Goal: Information Seeking & Learning: Learn about a topic

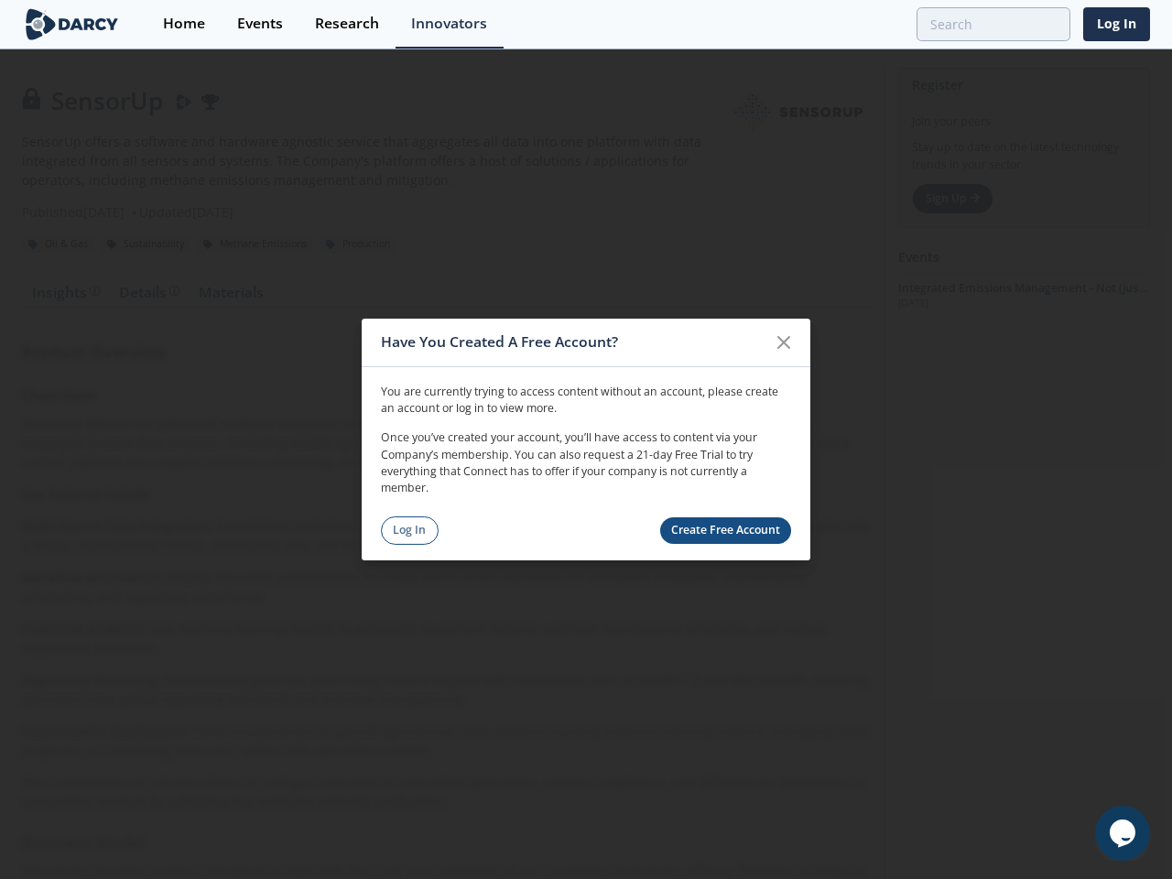
click at [586, 440] on p "Once you’ve created your account, you’ll have access to content via your Compan…" at bounding box center [586, 464] width 410 height 68
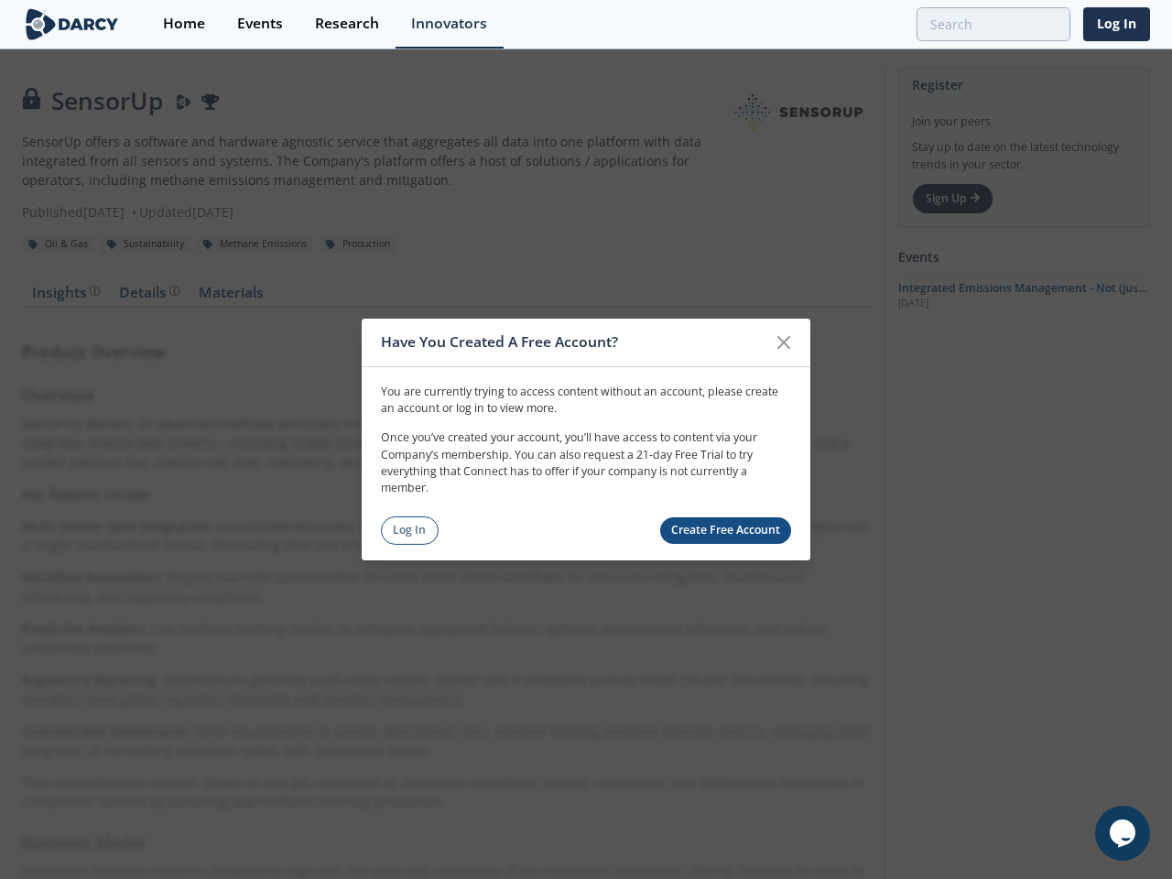
click at [784, 343] on icon at bounding box center [784, 342] width 11 height 11
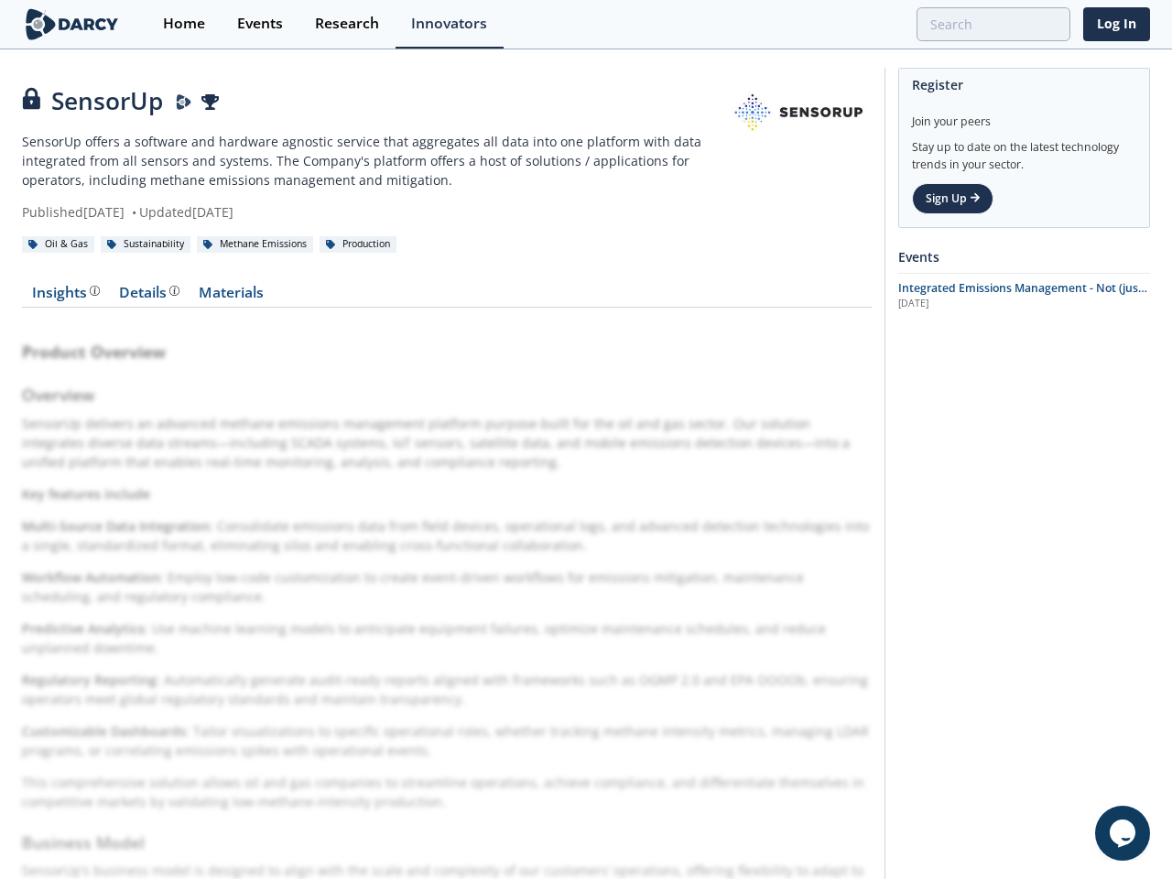
click at [1123, 834] on icon "$i18n('chat', 'chat_widget')" at bounding box center [1123, 833] width 26 height 27
